Goal: Information Seeking & Learning: Learn about a topic

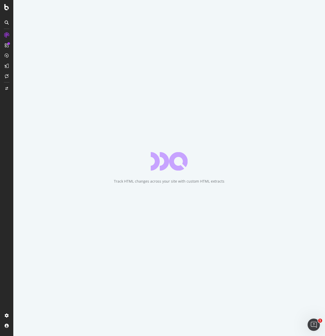
drag, startPoint x: 77, startPoint y: 49, endPoint x: 80, endPoint y: 50, distance: 3.9
click at [76, 49] on div "Track HTML changes across your site with custom HTML extracts" at bounding box center [169, 168] width 312 height 336
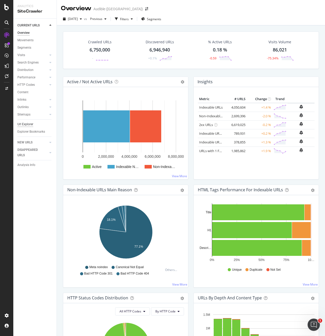
click at [30, 124] on div "Url Explorer" at bounding box center [25, 124] width 16 height 5
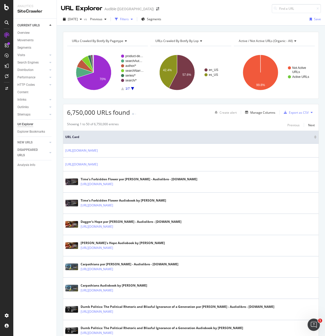
click at [129, 18] on div "Filters" at bounding box center [124, 19] width 9 height 4
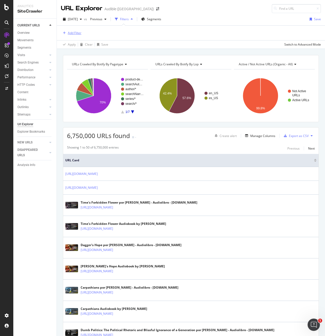
click at [74, 33] on div "Add Filter" at bounding box center [75, 33] width 14 height 4
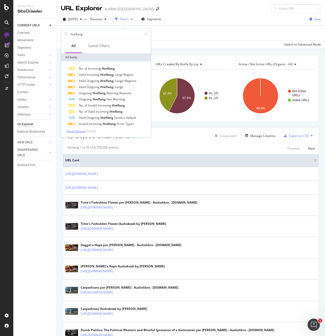
type input "hreflang"
click at [76, 131] on span "Show 10 more" at bounding box center [75, 131] width 19 height 4
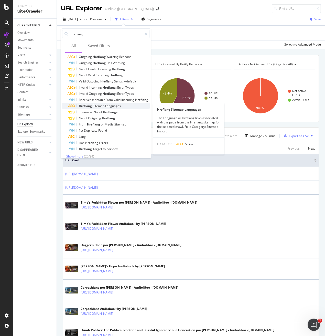
scroll to position [41, 0]
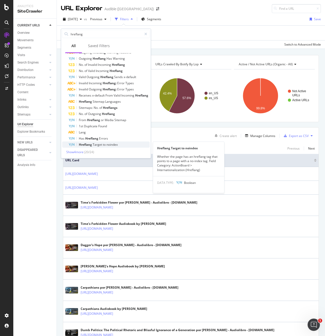
click at [96, 145] on span "Target" at bounding box center [98, 144] width 10 height 4
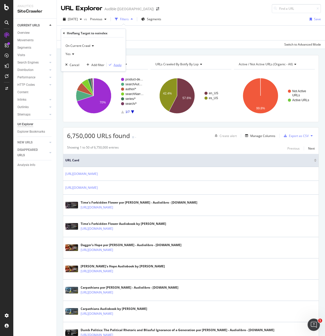
click at [112, 65] on div "button" at bounding box center [110, 64] width 7 height 3
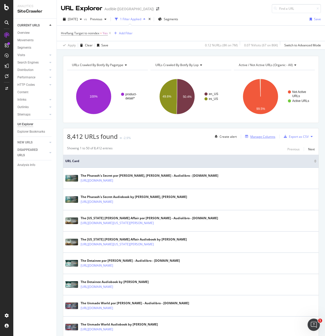
click at [263, 139] on div "Manage Columns" at bounding box center [262, 136] width 25 height 4
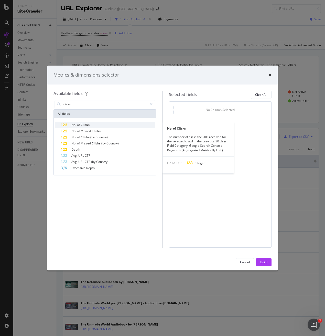
type input "clicks"
click at [79, 123] on span "of" at bounding box center [79, 125] width 4 height 4
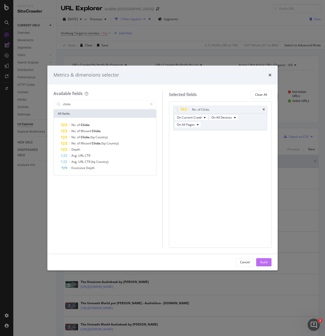
click at [264, 260] on div "Build" at bounding box center [263, 262] width 7 height 4
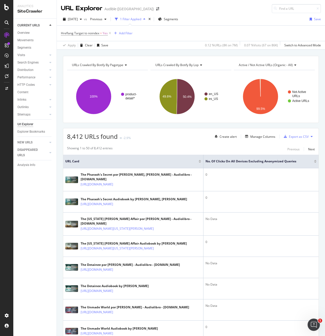
click at [315, 162] on div at bounding box center [315, 162] width 3 height 1
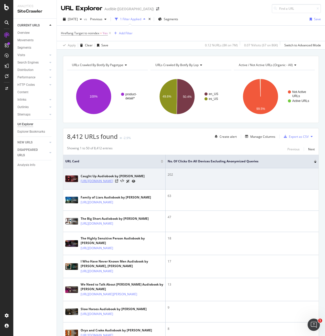
click at [113, 181] on link "[URL][DOMAIN_NAME]" at bounding box center [97, 180] width 33 height 5
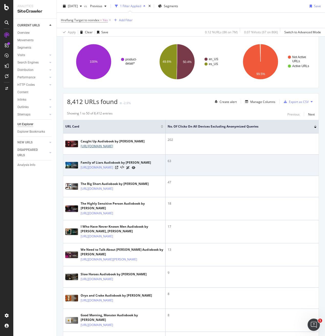
scroll to position [40, 0]
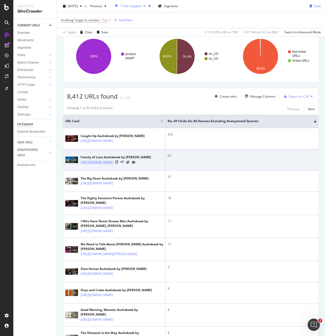
click at [99, 163] on link "https://www.audible.com/pd/Family-of-Liars-Audiobook/B09J1QST8V" at bounding box center [97, 162] width 33 height 5
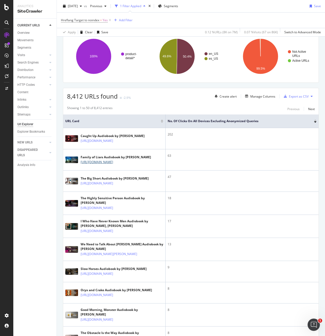
scroll to position [0, 0]
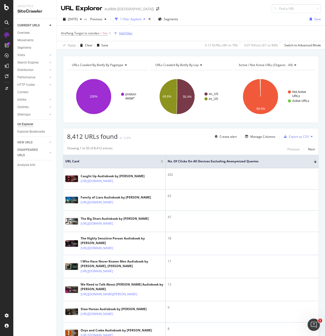
click at [128, 33] on div "Add Filter" at bounding box center [126, 33] width 14 height 4
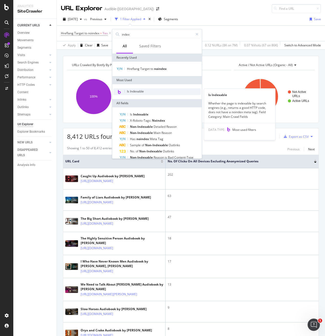
type input "index"
click at [136, 93] on span "Is Indexable" at bounding box center [135, 91] width 17 height 4
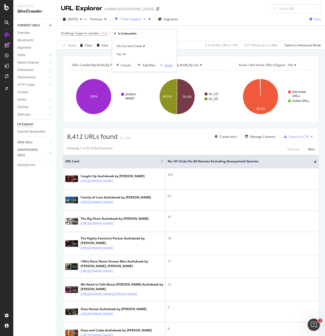
click at [168, 65] on div "Apply" at bounding box center [169, 65] width 8 height 4
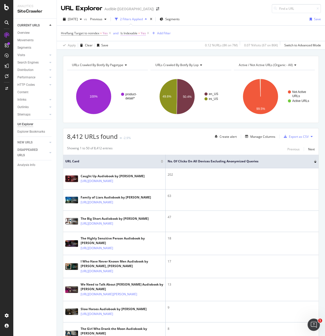
click at [129, 33] on span "Is Indexable" at bounding box center [129, 33] width 17 height 4
click at [194, 34] on div "Hreflang Target to noindex = Yes and Is Indexable = Yes Add Filter" at bounding box center [191, 33] width 260 height 15
click at [79, 33] on span "Hreflang Target to noindex" at bounding box center [80, 33] width 38 height 4
click at [150, 43] on div "Apply Clear Save 0.12 % URLs ( 8K on 7M ) 0.07 % Visits ( 67 on 86K ) Switch to…" at bounding box center [191, 45] width 268 height 8
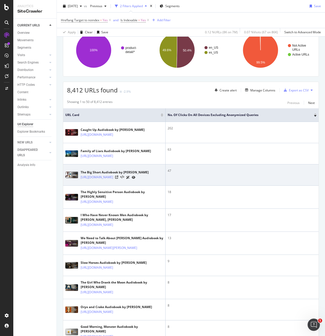
scroll to position [49, 0]
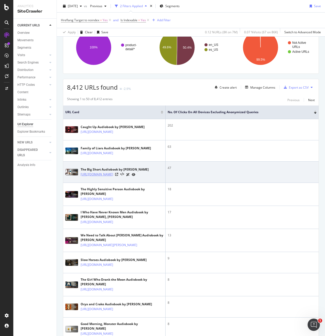
click at [113, 177] on link "https://www.audible.com/pd/The-Big-Short-Audiobook/B003CH53FU" at bounding box center [97, 174] width 33 height 5
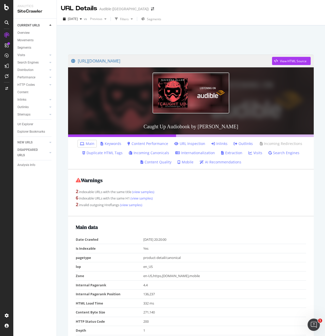
click at [242, 142] on link "Outlinks" at bounding box center [243, 143] width 19 height 5
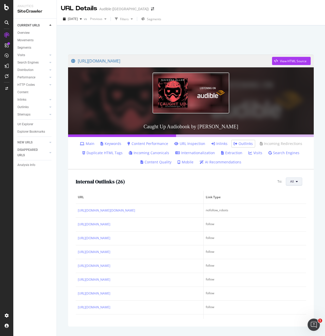
click at [298, 183] on icon at bounding box center [297, 181] width 2 height 3
click at [213, 181] on div "Internal Outlinks ( 26 ) To: All" at bounding box center [191, 181] width 230 height 8
click at [205, 155] on link "Internationalization" at bounding box center [195, 152] width 40 height 5
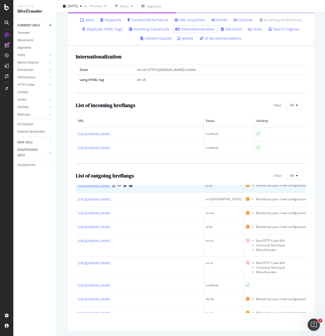
scroll to position [46, 0]
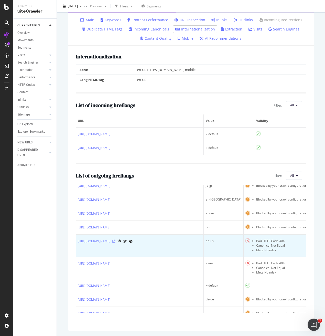
click at [115, 243] on icon at bounding box center [113, 241] width 3 height 3
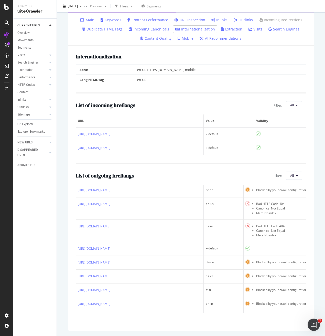
scroll to position [0, 0]
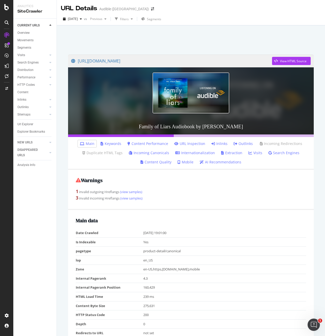
click at [189, 153] on link "Internationalization" at bounding box center [195, 152] width 40 height 5
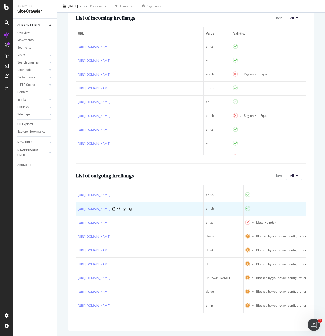
scroll to position [186, 0]
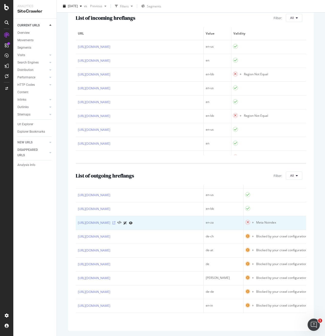
click at [115, 224] on icon at bounding box center [113, 222] width 3 height 3
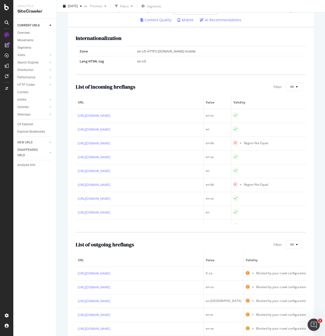
scroll to position [0, 0]
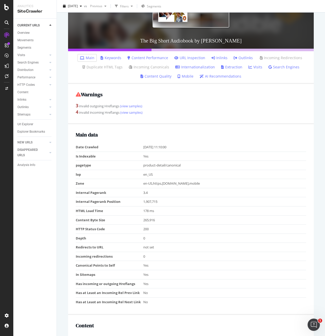
scroll to position [99, 0]
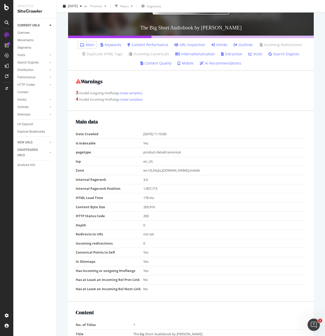
click at [196, 52] on link "Internationalization" at bounding box center [195, 53] width 40 height 5
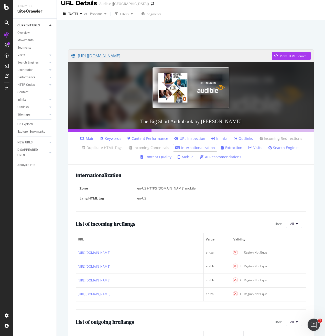
scroll to position [6, 0]
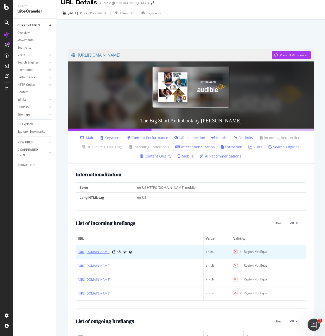
copy link "B003CH53FU"
drag, startPoint x: 180, startPoint y: 256, endPoint x: 165, endPoint y: 251, distance: 15.4
click at [165, 251] on div "https://www.audible.com/es_US/pd/The-Big-Short-Audiolibro/B003CH53FU" at bounding box center [140, 251] width 124 height 5
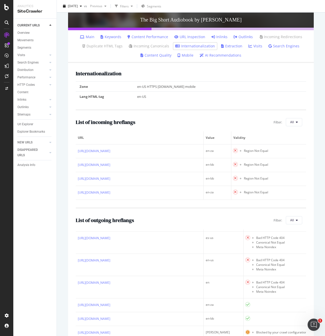
scroll to position [0, 0]
